Goal: Task Accomplishment & Management: Manage account settings

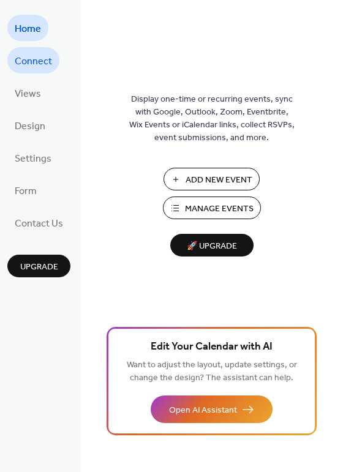
click at [45, 58] on span "Connect" at bounding box center [33, 61] width 37 height 19
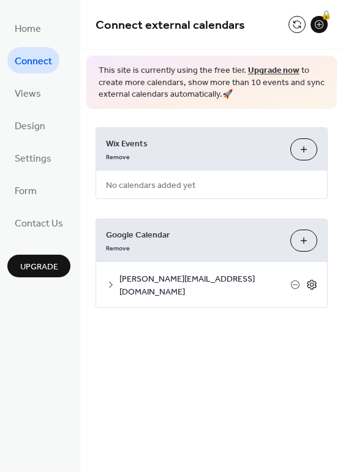
click at [311, 284] on icon at bounding box center [311, 284] width 11 height 11
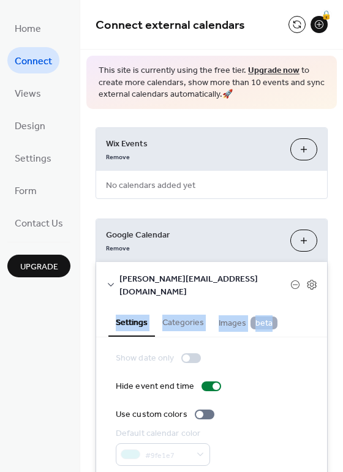
drag, startPoint x: 336, startPoint y: 273, endPoint x: 337, endPoint y: 310, distance: 37.4
click at [337, 310] on div "Wix Events Remove Customize No calendars added yet Google Calendar Remove Choos…" at bounding box center [211, 304] width 263 height 391
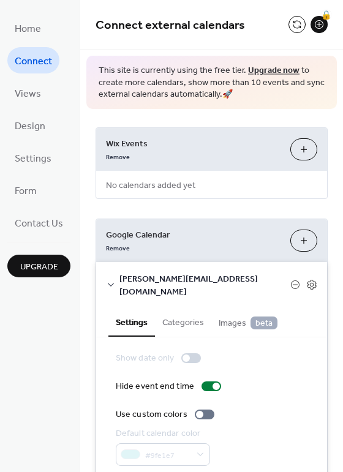
click at [336, 392] on div "Wix Events Remove Customize No calendars added yet Google Calendar Remove Choos…" at bounding box center [211, 304] width 263 height 391
click at [336, 393] on div "Wix Events Remove Customize No calendars added yet Google Calendar Remove Choos…" at bounding box center [211, 304] width 263 height 391
click at [337, 394] on div "Wix Events Remove Customize No calendars added yet Google Calendar Remove Choos…" at bounding box center [211, 304] width 263 height 391
click at [109, 283] on icon at bounding box center [111, 285] width 6 height 4
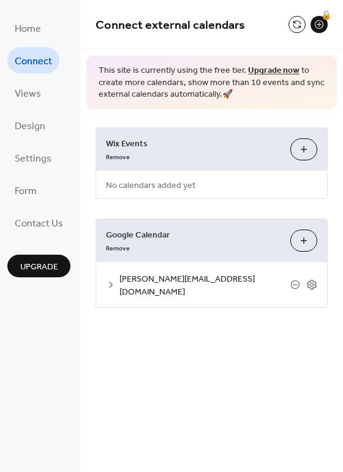
click at [109, 280] on icon at bounding box center [111, 285] width 10 height 10
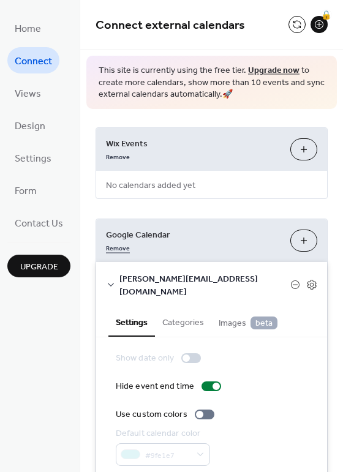
click at [111, 250] on link "Remove" at bounding box center [118, 247] width 24 height 13
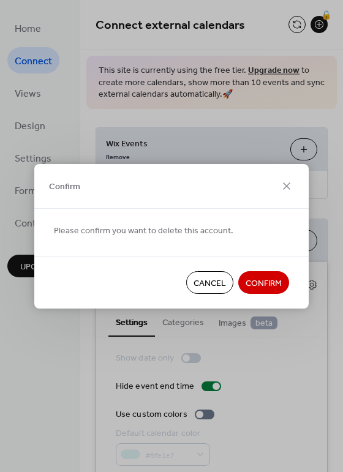
click at [274, 277] on span "Confirm" at bounding box center [264, 283] width 36 height 13
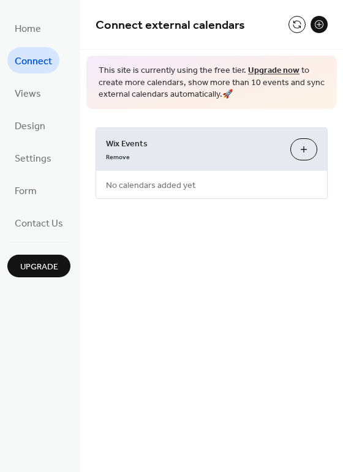
click at [319, 21] on button at bounding box center [319, 24] width 17 height 17
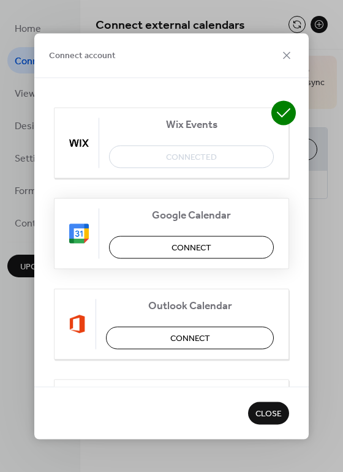
click at [189, 241] on span "Connect" at bounding box center [191, 247] width 40 height 13
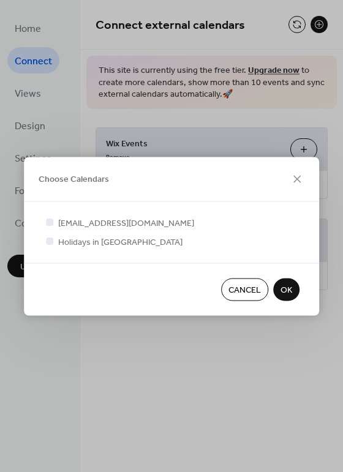
click at [281, 296] on span "OK" at bounding box center [287, 290] width 12 height 13
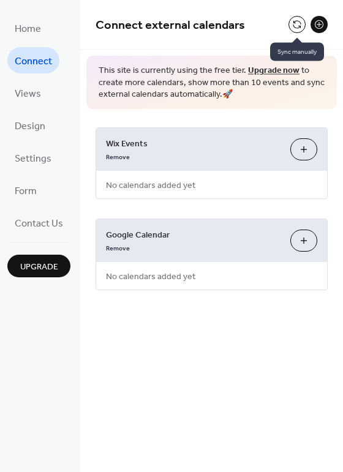
click at [297, 25] on button at bounding box center [296, 24] width 17 height 17
click at [307, 237] on button "Choose Calendars" at bounding box center [303, 241] width 27 height 22
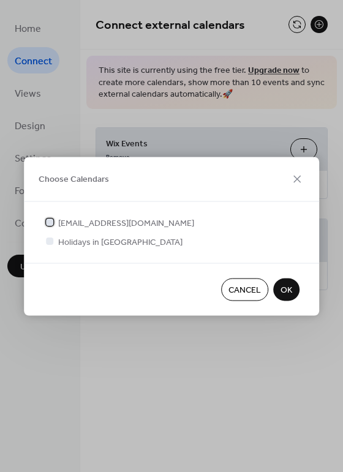
click at [120, 219] on span "[EMAIL_ADDRESS][DOMAIN_NAME]" at bounding box center [126, 223] width 136 height 13
click at [86, 238] on span "Holidays in [GEOGRAPHIC_DATA]" at bounding box center [120, 242] width 124 height 13
click at [52, 241] on div at bounding box center [49, 241] width 7 height 7
click at [120, 244] on span "Holidays in [GEOGRAPHIC_DATA]" at bounding box center [120, 242] width 124 height 13
click at [51, 244] on div at bounding box center [49, 241] width 7 height 7
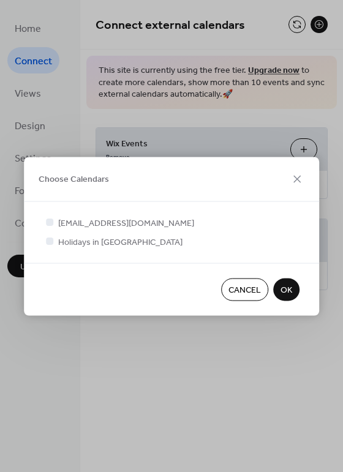
click at [50, 239] on div at bounding box center [49, 241] width 7 height 7
click at [91, 239] on span "Holidays in [GEOGRAPHIC_DATA]" at bounding box center [120, 242] width 124 height 13
click at [283, 279] on button "OK" at bounding box center [286, 289] width 26 height 23
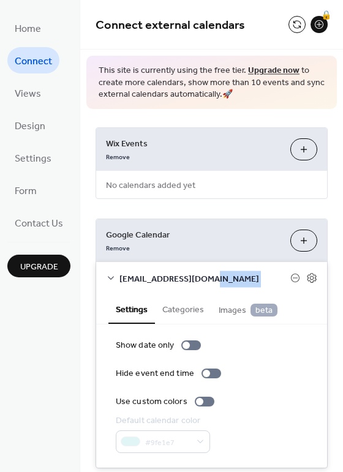
click at [283, 279] on span "[EMAIL_ADDRESS][DOMAIN_NAME]" at bounding box center [204, 279] width 171 height 13
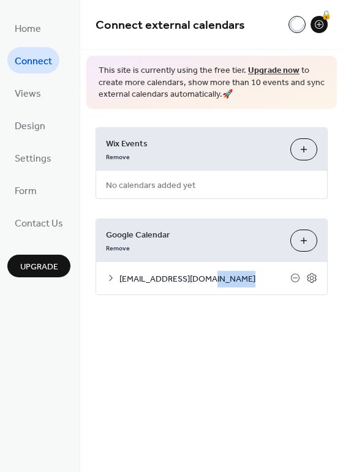
click at [283, 279] on span "[EMAIL_ADDRESS][DOMAIN_NAME]" at bounding box center [204, 279] width 171 height 13
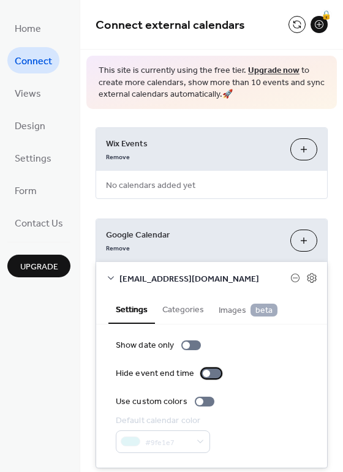
click at [208, 374] on div at bounding box center [211, 374] width 20 height 10
click at [188, 307] on button "Categories" at bounding box center [183, 309] width 56 height 28
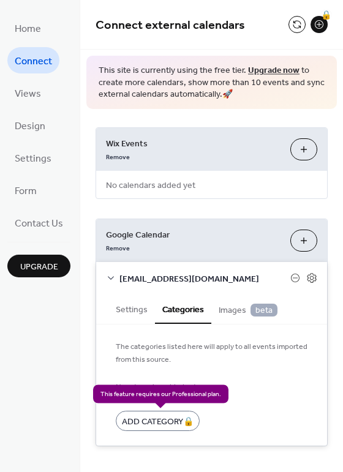
click at [175, 416] on div "Add Category 🔒" at bounding box center [158, 421] width 84 height 20
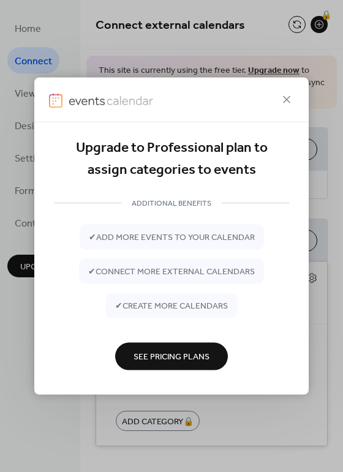
click at [292, 88] on div at bounding box center [171, 99] width 274 height 45
click at [288, 99] on icon at bounding box center [286, 99] width 15 height 15
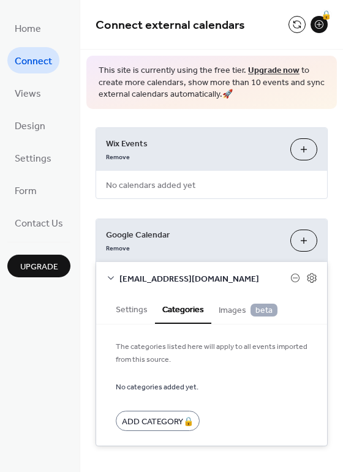
click at [228, 314] on span "Images beta" at bounding box center [248, 310] width 59 height 13
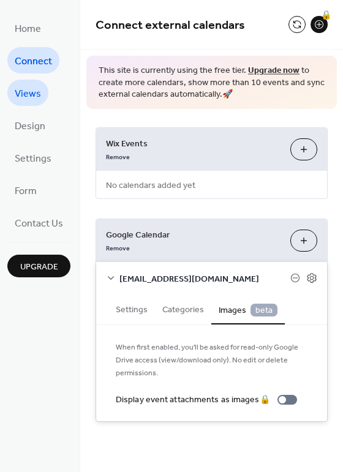
click at [32, 93] on span "Views" at bounding box center [28, 94] width 26 height 19
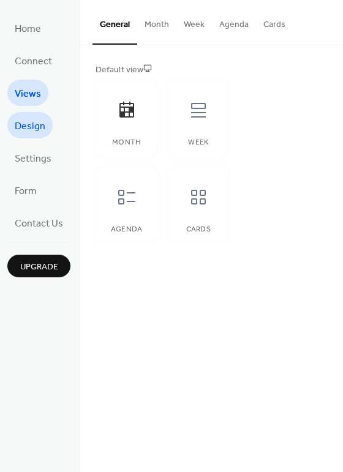
click at [32, 113] on link "Design" at bounding box center [29, 125] width 45 height 26
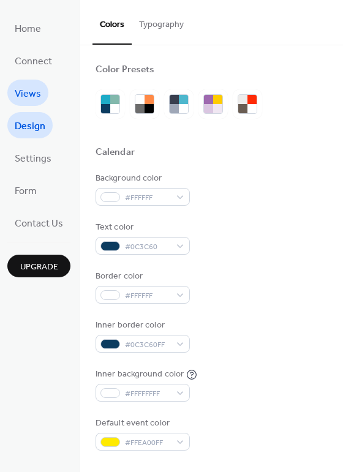
click at [31, 88] on span "Views" at bounding box center [28, 94] width 26 height 19
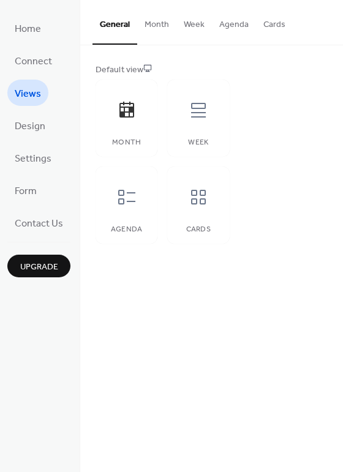
click at [156, 29] on button "Month" at bounding box center [156, 21] width 39 height 43
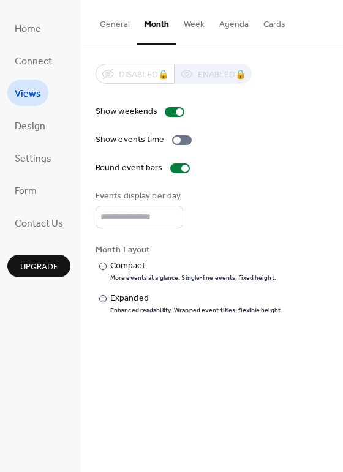
click at [189, 28] on button "Week" at bounding box center [194, 21] width 36 height 43
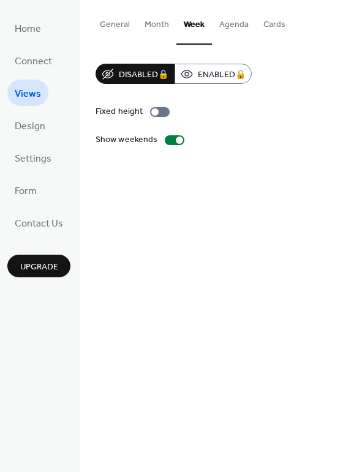
click at [145, 22] on button "Month" at bounding box center [156, 21] width 39 height 43
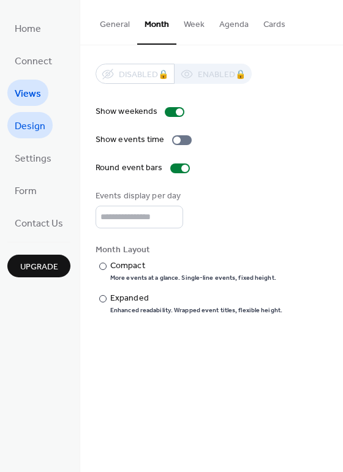
click at [39, 127] on span "Design" at bounding box center [30, 126] width 31 height 19
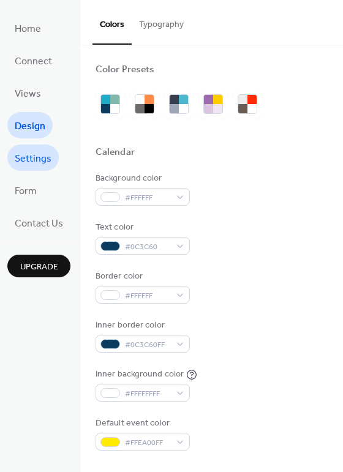
click at [37, 149] on span "Settings" at bounding box center [33, 158] width 37 height 19
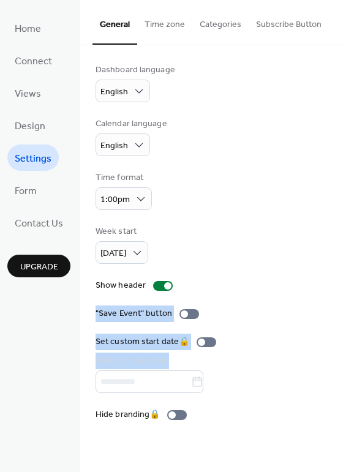
drag, startPoint x: 336, startPoint y: 289, endPoint x: 340, endPoint y: 370, distance: 80.9
click at [340, 370] on div "Dashboard language English Calendar language English Time format 1:00pm Week st…" at bounding box center [211, 242] width 263 height 394
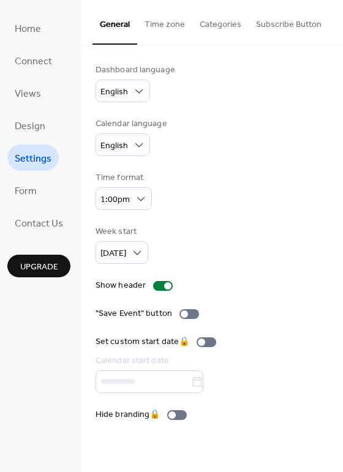
click at [341, 369] on div "Dashboard language English Calendar language English Time format 1:00pm Week st…" at bounding box center [211, 242] width 263 height 394
drag, startPoint x: 341, startPoint y: 370, endPoint x: 341, endPoint y: 393, distance: 23.3
click at [340, 393] on div "Dashboard language English Calendar language English Time format 1:00pm Week st…" at bounding box center [211, 242] width 263 height 394
drag, startPoint x: 339, startPoint y: 374, endPoint x: 336, endPoint y: 404, distance: 30.8
click at [336, 404] on div "Dashboard language English Calendar language English Time format 1:00pm Week st…" at bounding box center [211, 242] width 263 height 394
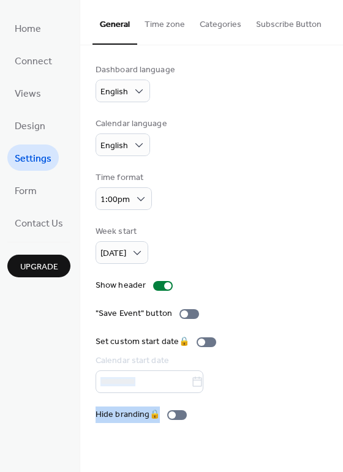
click at [337, 383] on div "Dashboard language English Calendar language English Time format 1:00pm Week st…" at bounding box center [211, 242] width 263 height 394
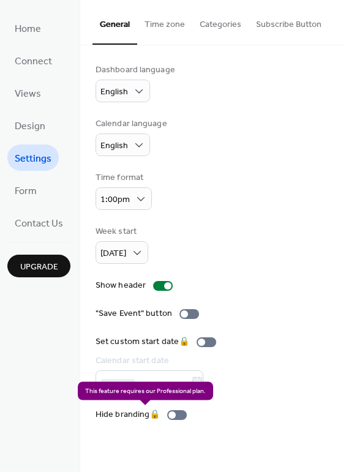
click at [181, 413] on div "Hide branding 🔒" at bounding box center [144, 415] width 96 height 13
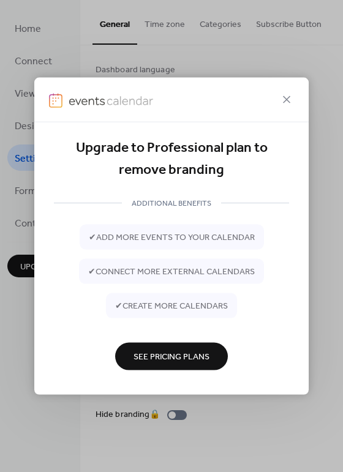
click at [158, 352] on span "See Pricing Plans" at bounding box center [172, 357] width 76 height 13
